Goal: Task Accomplishment & Management: Complete application form

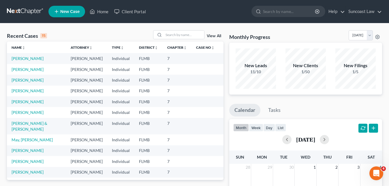
click at [57, 11] on icon at bounding box center [56, 11] width 5 height 7
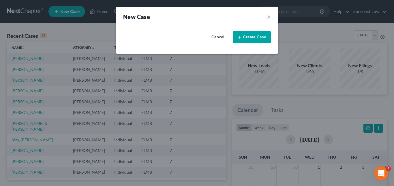
select select "15"
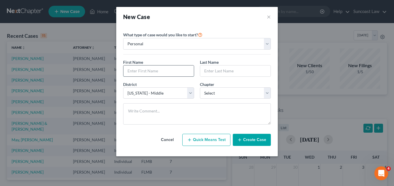
click at [145, 70] on input "text" at bounding box center [158, 70] width 70 height 11
paste input "[PERSON_NAME]"
drag, startPoint x: 144, startPoint y: 71, endPoint x: 162, endPoint y: 70, distance: 18.2
click at [162, 70] on input "[PERSON_NAME]" at bounding box center [158, 70] width 70 height 11
type input "[PERSON_NAME]"
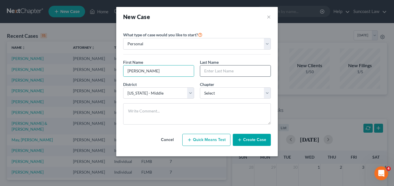
click at [205, 74] on input "text" at bounding box center [235, 70] width 70 height 11
paste input "[PERSON_NAME]"
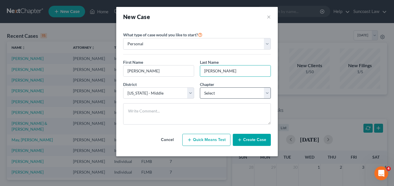
type input "[PERSON_NAME]"
click at [267, 92] on select "Select 7 11 12 13" at bounding box center [235, 93] width 71 height 12
select select "0"
click at [200, 87] on select "Select 7 11 12 13" at bounding box center [235, 93] width 71 height 12
click at [250, 138] on button "Create Case" at bounding box center [252, 140] width 38 height 12
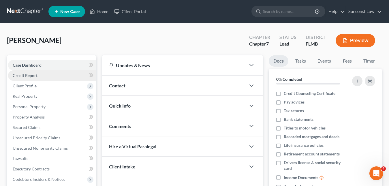
click at [35, 74] on span "Credit Report" at bounding box center [25, 75] width 25 height 5
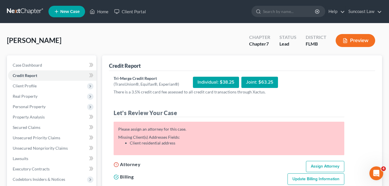
click at [322, 167] on link "Assign Attorney" at bounding box center [325, 167] width 38 height 12
select select "1"
select select "0"
select select "15"
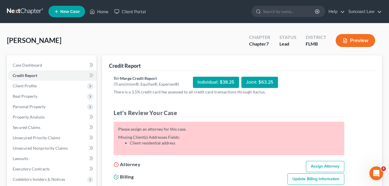
select select "9"
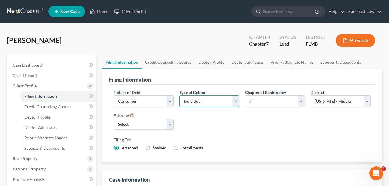
click at [235, 99] on select "Select Individual Joint" at bounding box center [209, 101] width 60 height 12
select select "1"
click at [179, 95] on select "Select Individual Joint" at bounding box center [209, 101] width 60 height 12
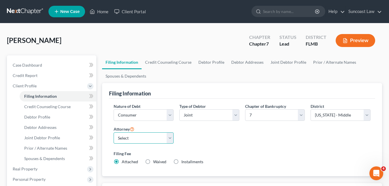
click at [169, 136] on select "Select [PERSON_NAME] - FLMB [PERSON_NAME] - FLMB" at bounding box center [144, 138] width 60 height 12
select select "0"
click at [114, 132] on select "Select [PERSON_NAME] - FLMB [PERSON_NAME] - FLMB" at bounding box center [144, 138] width 60 height 12
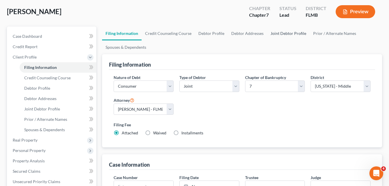
click at [285, 34] on link "Joint Debtor Profile" at bounding box center [288, 34] width 43 height 14
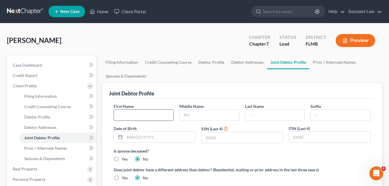
click at [121, 118] on input "text" at bounding box center [143, 115] width 59 height 11
paste input "[PERSON_NAME]"
drag, startPoint x: 134, startPoint y: 115, endPoint x: 152, endPoint y: 115, distance: 18.5
click at [152, 115] on input "[PERSON_NAME]" at bounding box center [143, 115] width 59 height 11
type input "[PERSON_NAME]"
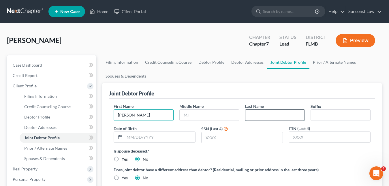
click at [250, 115] on input "text" at bounding box center [274, 115] width 59 height 11
paste input "[PERSON_NAME]"
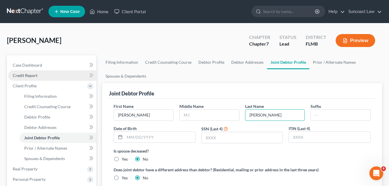
type input "[PERSON_NAME]"
click at [33, 75] on span "Credit Report" at bounding box center [25, 75] width 25 height 5
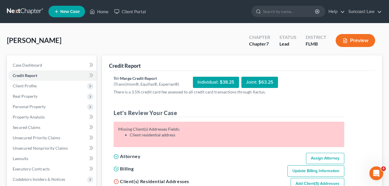
scroll to position [29, 0]
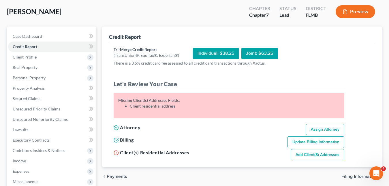
click at [314, 151] on link "Add Client(s) Addresses" at bounding box center [318, 155] width 54 height 12
select select "0"
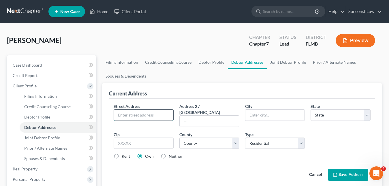
click at [125, 114] on input "text" at bounding box center [143, 115] width 59 height 11
paste input "[STREET_ADDRESS]"
type input "[STREET_ADDRESS]"
click at [142, 138] on input "text" at bounding box center [144, 144] width 60 height 12
type input "34473"
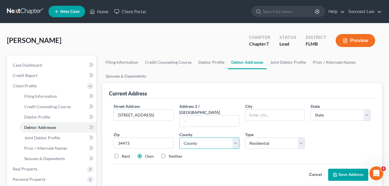
type input "Ocala"
select select "9"
click at [217, 138] on select "County" at bounding box center [209, 144] width 60 height 12
select select "40"
click at [208, 138] on select "County [GEOGRAPHIC_DATA] [GEOGRAPHIC_DATA] [GEOGRAPHIC_DATA] [GEOGRAPHIC_DATA] …" at bounding box center [209, 144] width 60 height 12
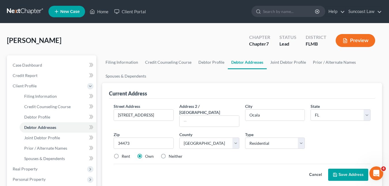
click at [351, 169] on button "Save Address" at bounding box center [348, 175] width 40 height 12
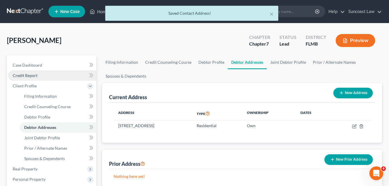
click at [31, 75] on span "Credit Report" at bounding box center [25, 75] width 25 height 5
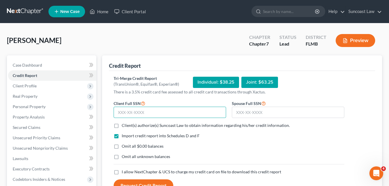
click at [121, 112] on input "text" at bounding box center [170, 113] width 112 height 12
paste input "591-96-1104"
type input "591-96-1104"
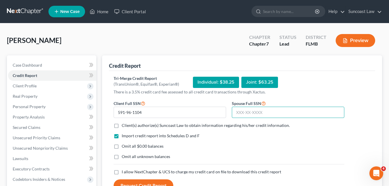
click at [253, 114] on input "text" at bounding box center [288, 113] width 112 height 12
paste input "591-29-7531"
type input "591-29-7531"
click at [122, 125] on label "Client(s) authorize(s) Suncoast Law to obtain information regarding his/her cre…" at bounding box center [206, 126] width 168 height 6
click at [124, 125] on input "Client(s) authorize(s) Suncoast Law to obtain information regarding his/her cre…" at bounding box center [126, 125] width 4 height 4
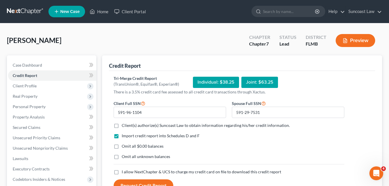
checkbox input "true"
click at [122, 170] on label "I allow NextChapter & UCS to charge my credit card on file to download this cre…" at bounding box center [201, 172] width 159 height 6
click at [124, 170] on input "I allow NextChapter & UCS to charge my credit card on file to download this cre…" at bounding box center [126, 171] width 4 height 4
checkbox input "true"
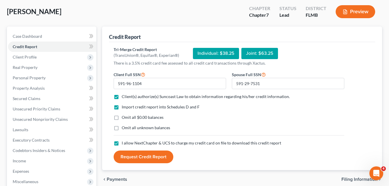
click at [151, 159] on button "Request Credit Report" at bounding box center [144, 157] width 60 height 13
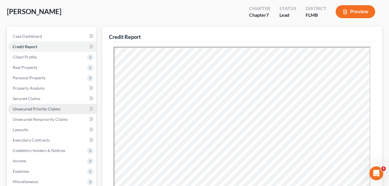
scroll to position [0, 0]
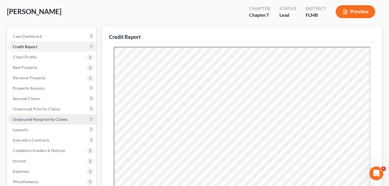
click at [33, 117] on span "Unsecured Nonpriority Claims" at bounding box center [40, 119] width 55 height 5
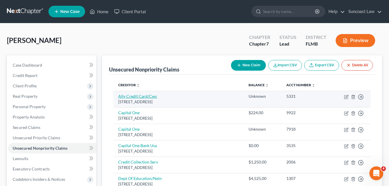
click at [146, 96] on link "Ally Credit Card/Cws" at bounding box center [137, 96] width 39 height 5
select select "7"
select select "2"
select select "1"
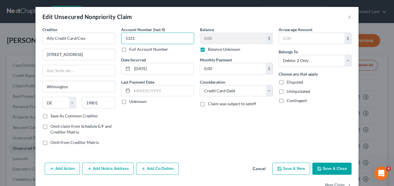
drag, startPoint x: 140, startPoint y: 37, endPoint x: 132, endPoint y: 40, distance: 8.6
click at [113, 37] on div "Creditor * Ally Credit Card/Cws [STREET_ADDRESS][GEOGRAPHIC_DATA] [US_STATE] AK…" at bounding box center [197, 88] width 315 height 123
click at [347, 15] on button "×" at bounding box center [349, 16] width 4 height 7
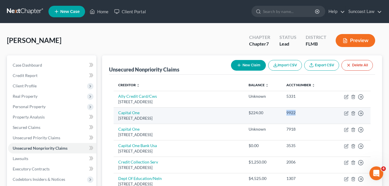
drag, startPoint x: 298, startPoint y: 115, endPoint x: 284, endPoint y: 112, distance: 14.1
click at [286, 112] on div "9922" at bounding box center [306, 113] width 40 height 6
copy div "9922"
click at [135, 112] on link "Capital One" at bounding box center [128, 112] width 21 height 5
select select "46"
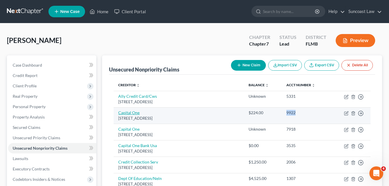
select select "2"
select select "1"
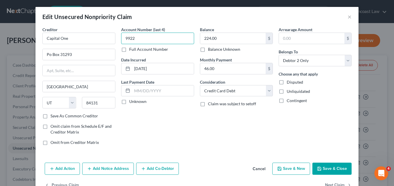
drag, startPoint x: 134, startPoint y: 40, endPoint x: 123, endPoint y: 36, distance: 12.0
click at [123, 36] on input "9922" at bounding box center [157, 39] width 73 height 12
click at [348, 15] on button "×" at bounding box center [349, 16] width 4 height 7
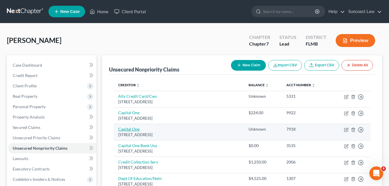
click at [133, 127] on link "Capital One" at bounding box center [128, 129] width 21 height 5
select select "46"
select select "2"
select select "1"
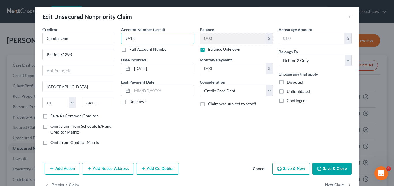
drag, startPoint x: 142, startPoint y: 40, endPoint x: 118, endPoint y: 39, distance: 24.5
click at [118, 39] on div "Account Number (last 4) 7918 Full Account Number Date Incurred [DATE] Last Paym…" at bounding box center [157, 88] width 79 height 123
click at [347, 15] on button "×" at bounding box center [349, 16] width 4 height 7
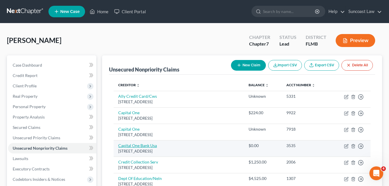
click at [143, 144] on link "Capital One Bank Usa" at bounding box center [137, 145] width 39 height 5
select select "46"
select select "2"
select select "1"
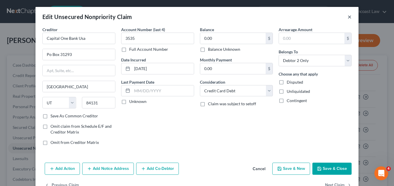
click at [347, 17] on button "×" at bounding box center [349, 16] width 4 height 7
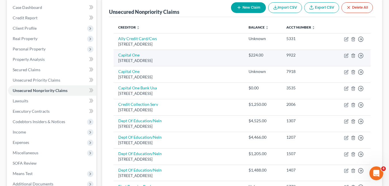
scroll to position [87, 0]
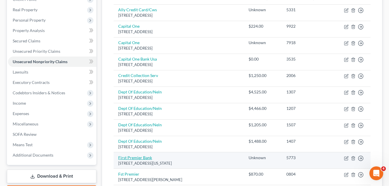
click at [147, 158] on link "First Premier Bank" at bounding box center [135, 157] width 34 height 5
select select "43"
select select "2"
select select "1"
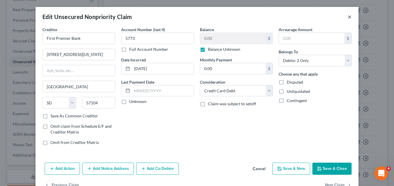
drag, startPoint x: 347, startPoint y: 14, endPoint x: 343, endPoint y: 20, distance: 7.1
click at [347, 14] on button "×" at bounding box center [349, 16] width 4 height 7
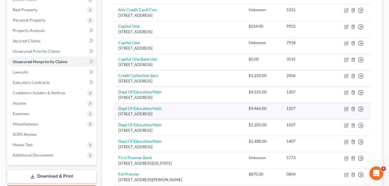
scroll to position [115, 0]
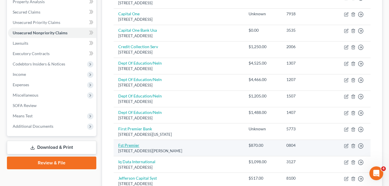
click at [136, 144] on link "Fst Premier" at bounding box center [128, 145] width 21 height 5
select select "43"
select select "2"
select select "0"
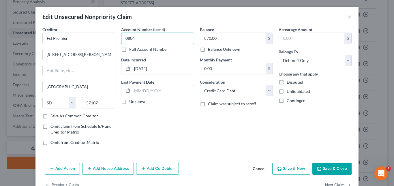
drag, startPoint x: 134, startPoint y: 38, endPoint x: 121, endPoint y: 36, distance: 13.5
click at [121, 36] on input "0804" at bounding box center [157, 39] width 73 height 12
click at [347, 17] on button "×" at bounding box center [349, 16] width 4 height 7
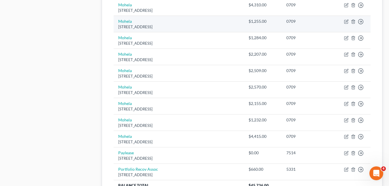
scroll to position [433, 0]
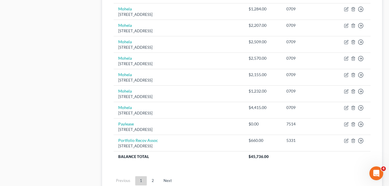
drag, startPoint x: 153, startPoint y: 181, endPoint x: 154, endPoint y: 178, distance: 3.3
click at [153, 181] on link "2" at bounding box center [153, 180] width 12 height 9
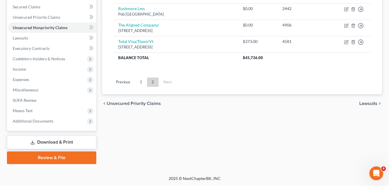
scroll to position [0, 0]
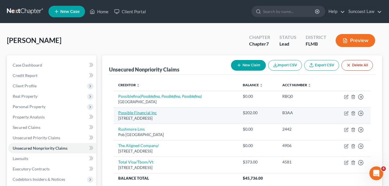
click at [147, 113] on link "Possible Financial Inc" at bounding box center [137, 112] width 39 height 5
select select "50"
select select "1"
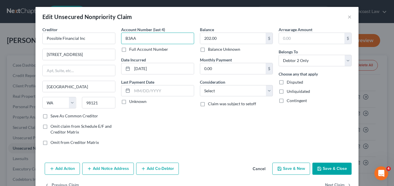
drag, startPoint x: 142, startPoint y: 38, endPoint x: 116, endPoint y: 37, distance: 26.0
click at [112, 37] on div "Creditor * Possible Financial Inc [STREET_ADDRESS][GEOGRAPHIC_DATA] [US_STATE][…" at bounding box center [197, 88] width 315 height 123
click at [347, 16] on button "×" at bounding box center [349, 16] width 4 height 7
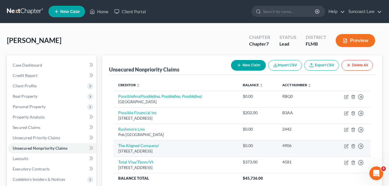
scroll to position [29, 0]
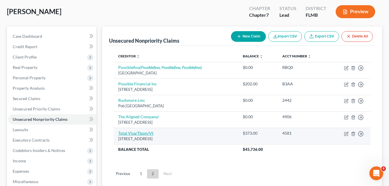
click at [147, 133] on link "Total Visa/Tbom/Vt" at bounding box center [135, 133] width 35 height 5
select select "4"
select select "2"
select select "0"
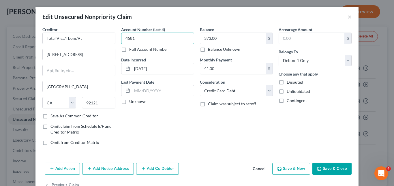
drag, startPoint x: 134, startPoint y: 40, endPoint x: 120, endPoint y: 39, distance: 13.3
click at [121, 39] on input "4581" at bounding box center [157, 39] width 73 height 12
click at [347, 17] on button "×" at bounding box center [349, 16] width 4 height 7
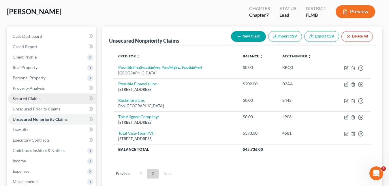
click at [20, 98] on span "Secured Claims" at bounding box center [27, 98] width 28 height 5
